Goal: Navigation & Orientation: Understand site structure

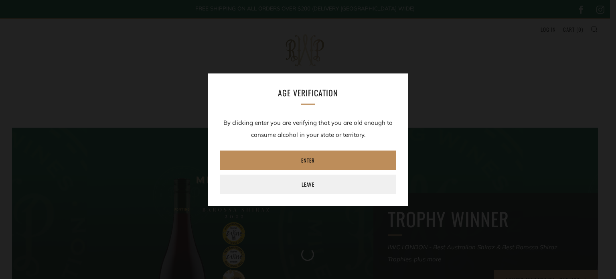
click at [322, 158] on link "Enter" at bounding box center [308, 159] width 176 height 19
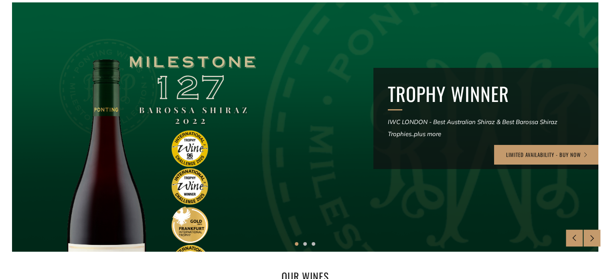
scroll to position [120, 0]
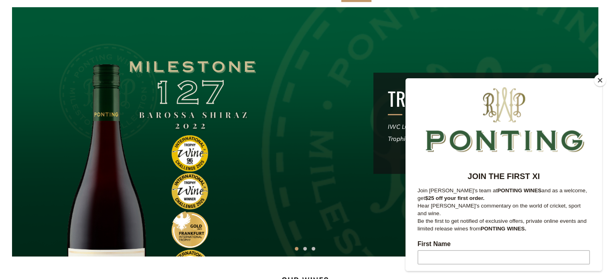
click at [597, 81] on button "Close" at bounding box center [600, 80] width 12 height 12
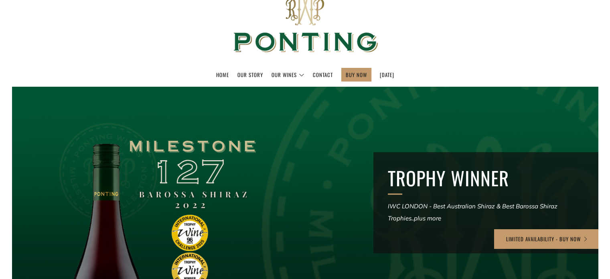
scroll to position [40, 0]
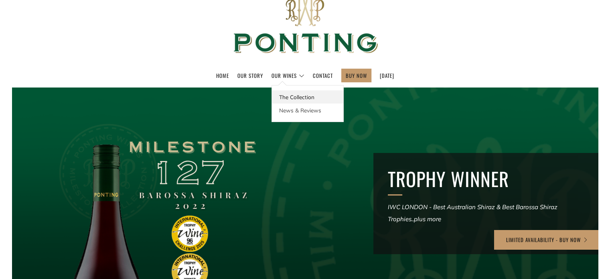
click at [295, 94] on link "The Collection" at bounding box center [307, 96] width 71 height 13
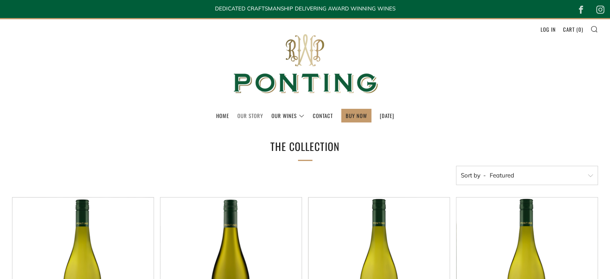
click at [237, 115] on link "Our Story" at bounding box center [250, 115] width 26 height 13
